Goal: Task Accomplishment & Management: Use online tool/utility

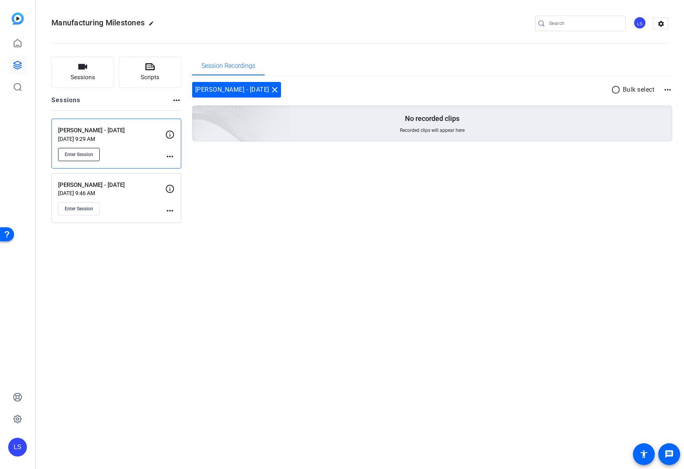
click at [81, 155] on span "Enter Session" at bounding box center [79, 154] width 28 height 6
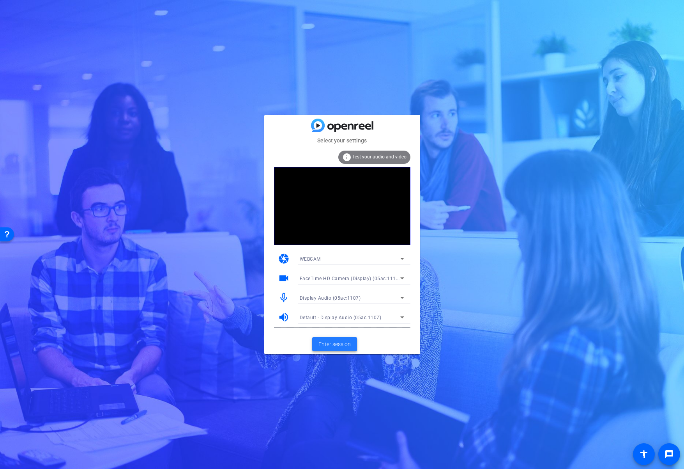
click at [321, 343] on span "Enter session" at bounding box center [334, 344] width 32 height 8
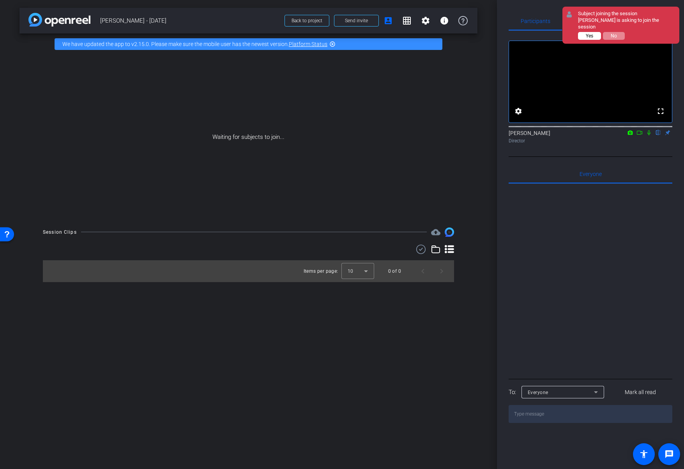
click at [581, 32] on button "Yes" at bounding box center [589, 36] width 23 height 8
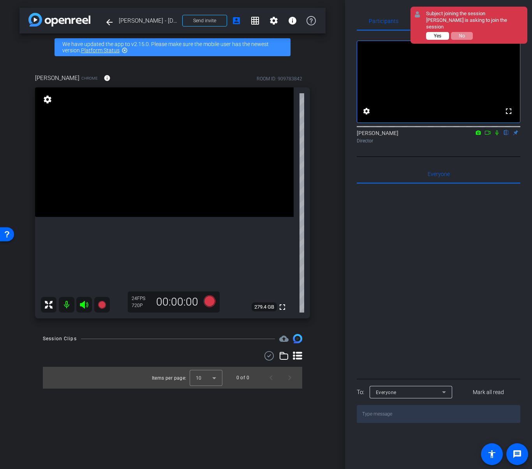
click at [439, 33] on span "Yes" at bounding box center [437, 35] width 7 height 5
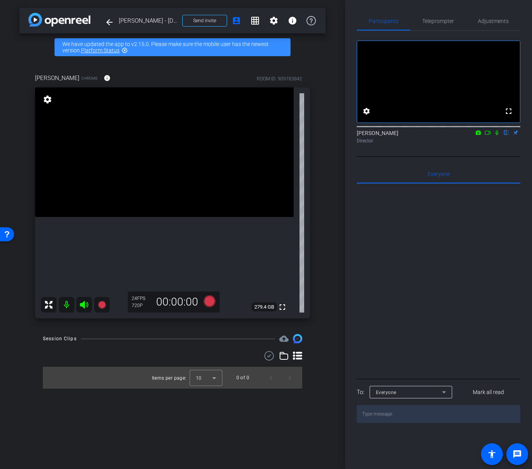
drag, startPoint x: 531, startPoint y: 66, endPoint x: 568, endPoint y: 66, distance: 37.4
click at [532, 66] on html "Accessibility Screen-Reader Guide, Feedback, and Issue Reporting | New window m…" at bounding box center [266, 234] width 532 height 469
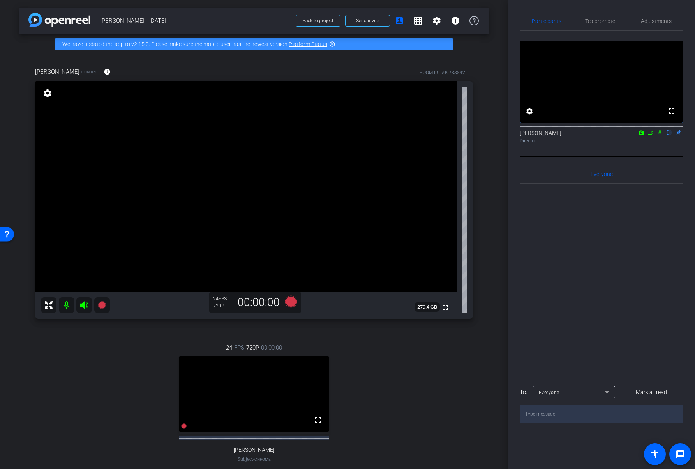
drag, startPoint x: 381, startPoint y: 416, endPoint x: 239, endPoint y: 417, distance: 142.3
click at [381, 416] on div "24 FPS 720P 00:00:00 fullscreen [PERSON_NAME] Subject - Chrome settings" at bounding box center [254, 410] width 438 height 161
drag, startPoint x: 142, startPoint y: 433, endPoint x: 193, endPoint y: 420, distance: 52.4
click at [142, 433] on div "24 FPS 720P 00:00:00 fullscreen [PERSON_NAME] Subject - Chrome settings" at bounding box center [254, 410] width 438 height 161
click at [86, 404] on div "24 FPS 720P 00:00:00 fullscreen [PERSON_NAME] Subject - Chrome settings" at bounding box center [254, 410] width 438 height 161
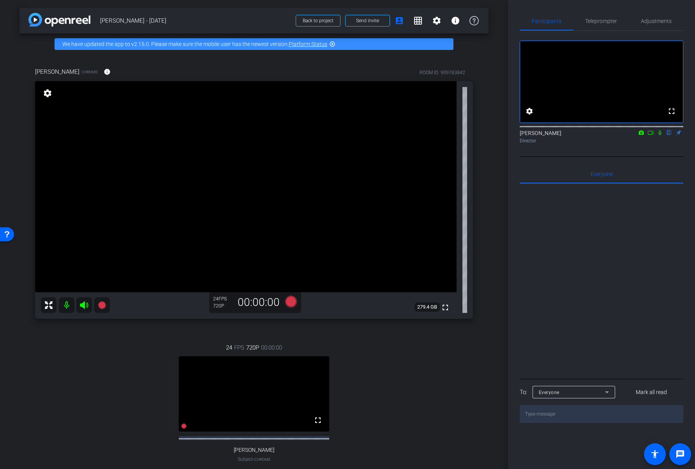
scroll to position [34, 0]
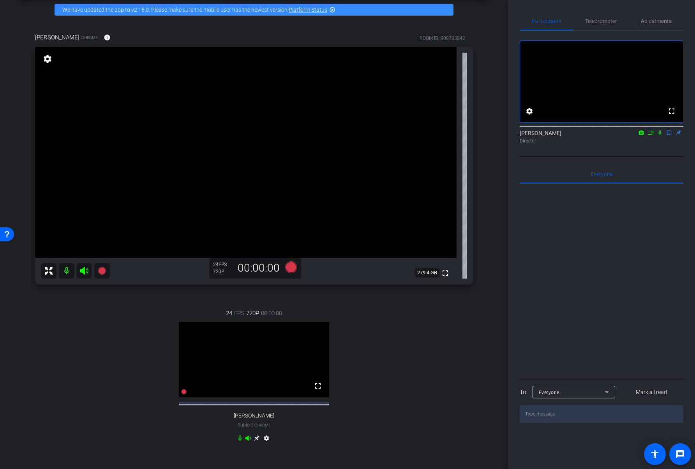
click at [258, 441] on icon at bounding box center [257, 438] width 6 height 6
click at [642, 134] on icon at bounding box center [641, 132] width 5 height 4
click at [640, 141] on div at bounding box center [347, 234] width 695 height 469
click at [651, 135] on icon at bounding box center [651, 132] width 6 height 5
click at [102, 270] on icon at bounding box center [102, 271] width 8 height 8
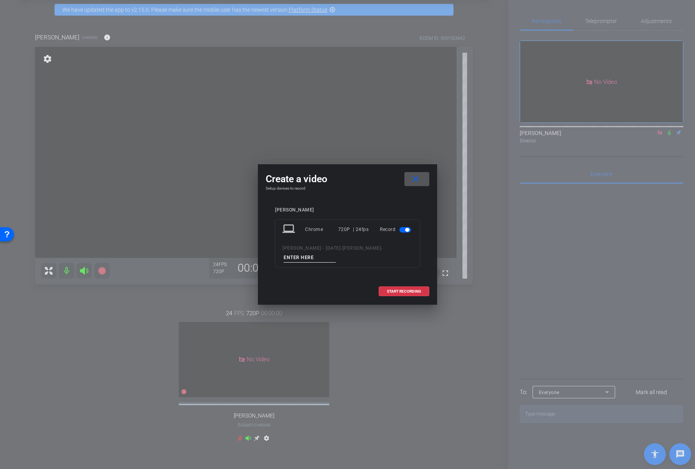
click at [336, 253] on input at bounding box center [310, 258] width 52 height 10
type input "01"
click at [391, 289] on span "START RECORDING" at bounding box center [404, 291] width 34 height 4
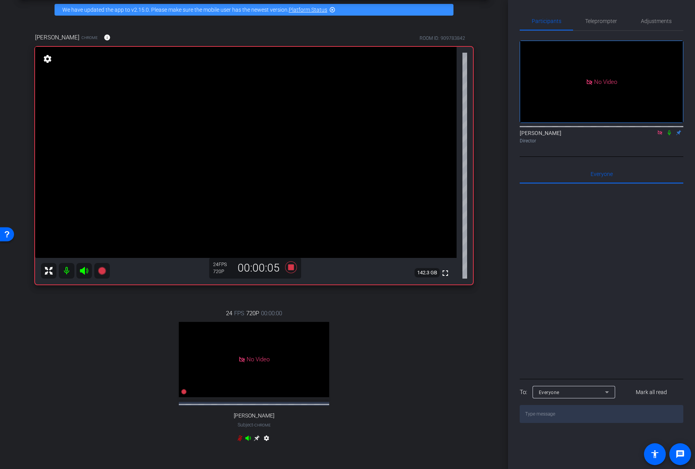
click at [668, 135] on icon at bounding box center [670, 132] width 6 height 5
click at [669, 135] on icon at bounding box center [670, 132] width 6 height 5
click at [291, 266] on icon at bounding box center [291, 267] width 12 height 12
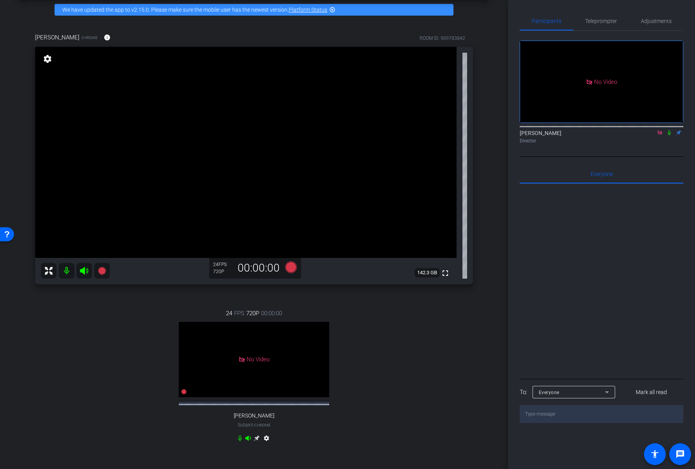
click at [109, 343] on div "24 FPS 720P 00:00:00 No Video Jen Subject - Chrome settings" at bounding box center [254, 376] width 438 height 161
click at [103, 270] on icon at bounding box center [102, 271] width 8 height 8
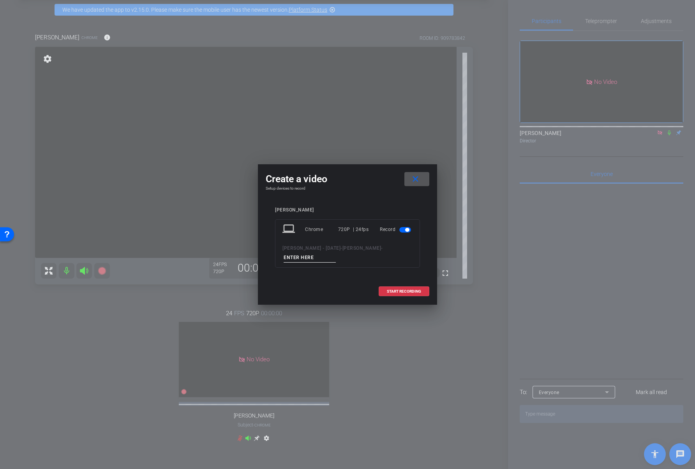
click at [336, 253] on input at bounding box center [310, 258] width 52 height 10
type input "02"
click at [399, 285] on span at bounding box center [404, 291] width 50 height 19
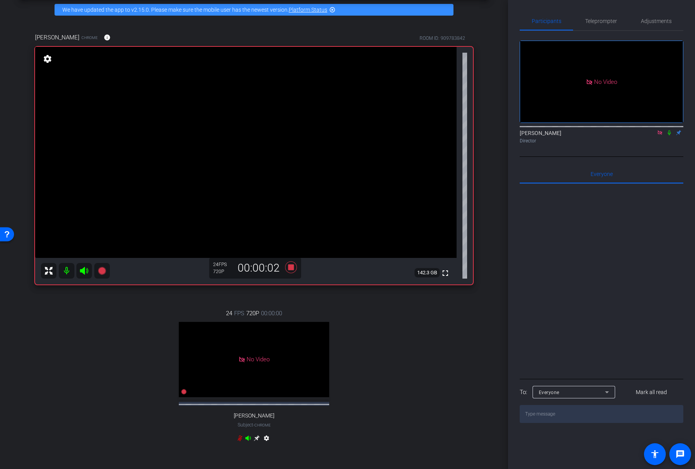
click at [668, 135] on icon at bounding box center [670, 132] width 6 height 5
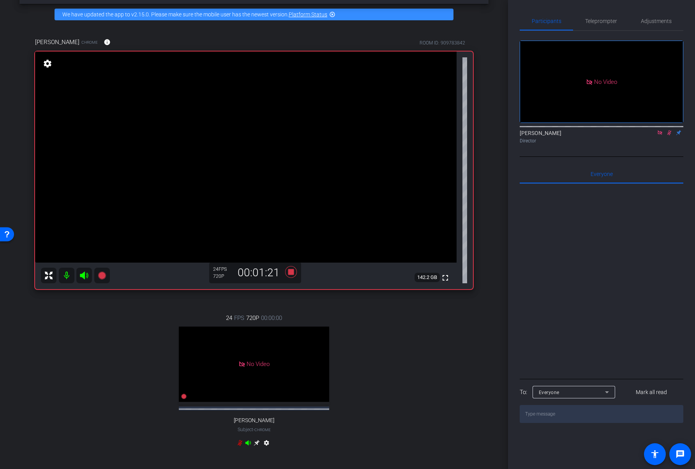
scroll to position [30, 0]
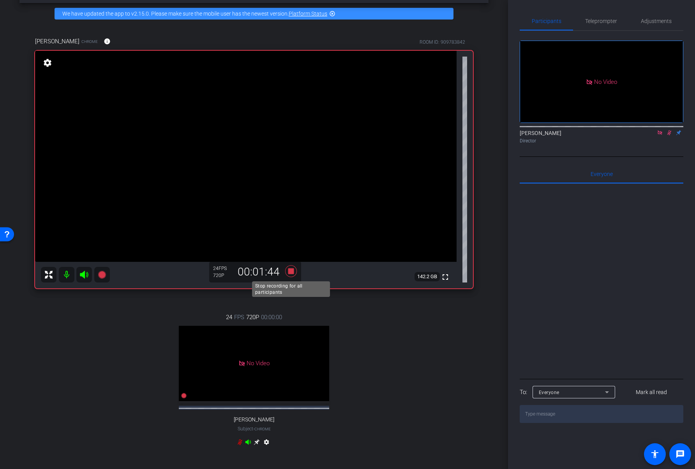
click at [290, 271] on icon at bounding box center [291, 271] width 12 height 12
click at [668, 135] on icon at bounding box center [670, 132] width 4 height 5
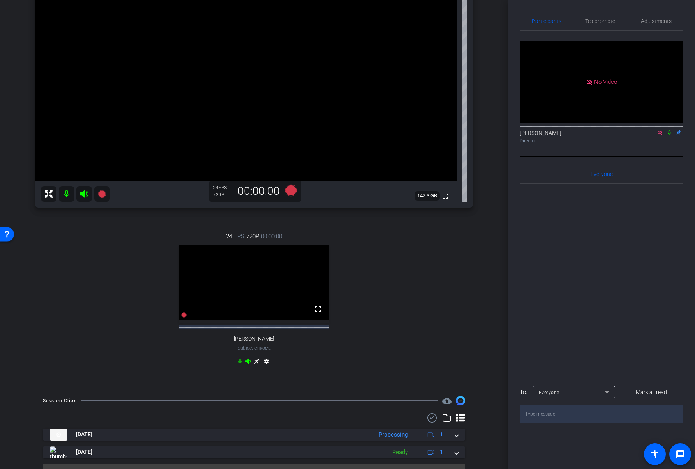
scroll to position [134, 0]
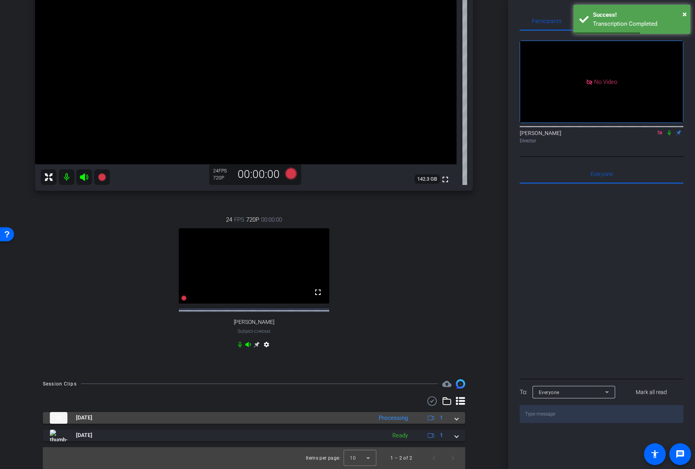
click at [457, 420] on span at bounding box center [456, 417] width 3 height 8
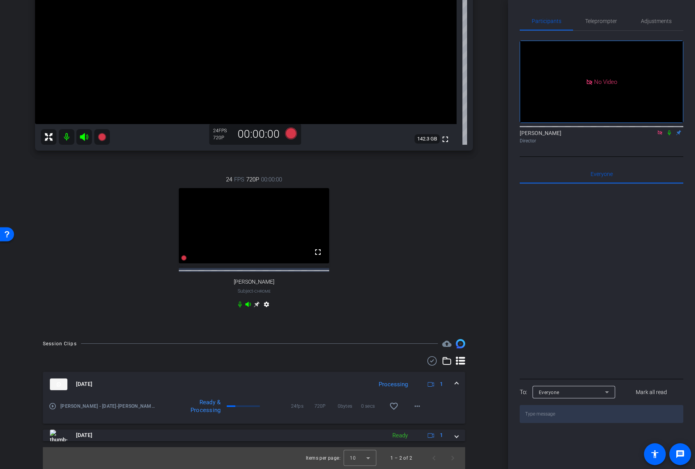
scroll to position [156, 0]
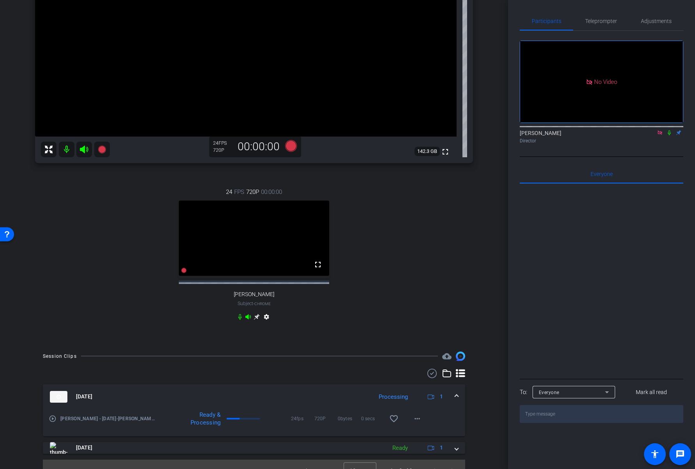
click at [662, 134] on icon at bounding box center [660, 132] width 4 height 4
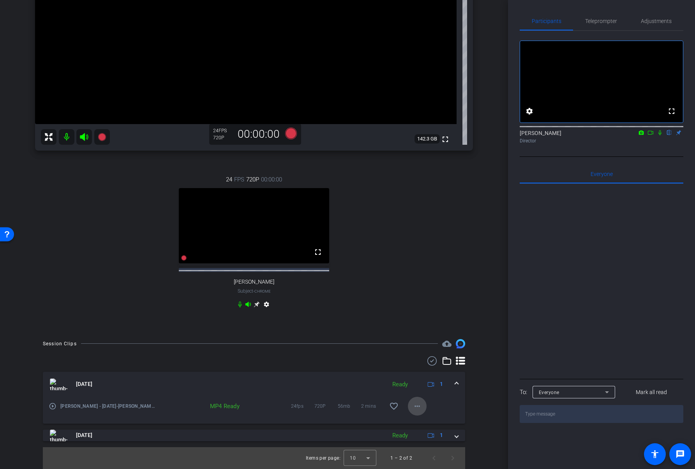
click at [417, 406] on mat-icon "more_horiz" at bounding box center [417, 405] width 9 height 9
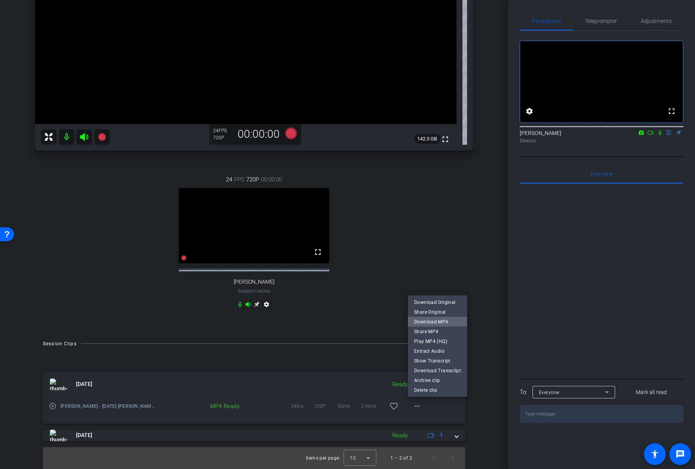
click at [445, 322] on span "Download MP4" at bounding box center [437, 321] width 47 height 9
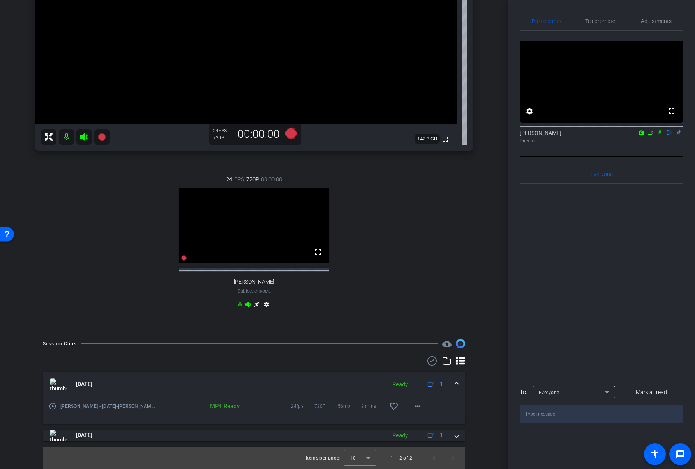
click at [660, 135] on icon at bounding box center [660, 132] width 3 height 5
click at [661, 135] on icon at bounding box center [660, 132] width 4 height 5
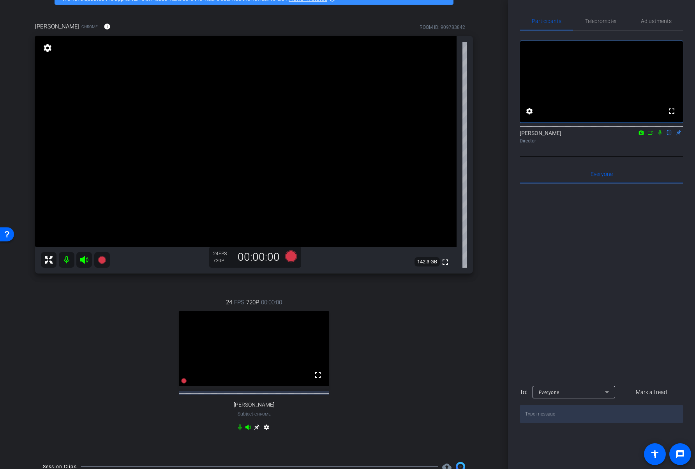
scroll to position [0, 0]
